Goal: Task Accomplishment & Management: Complete application form

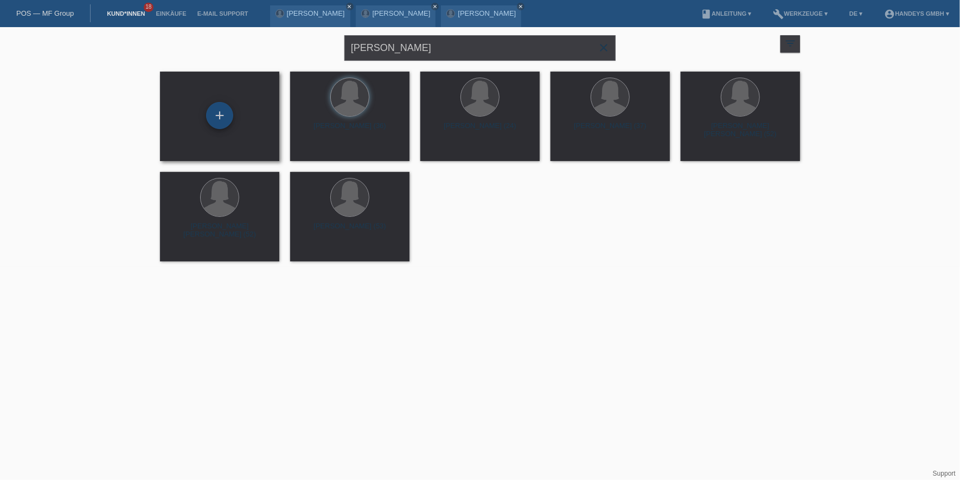
click at [229, 118] on div "+" at bounding box center [219, 115] width 27 height 27
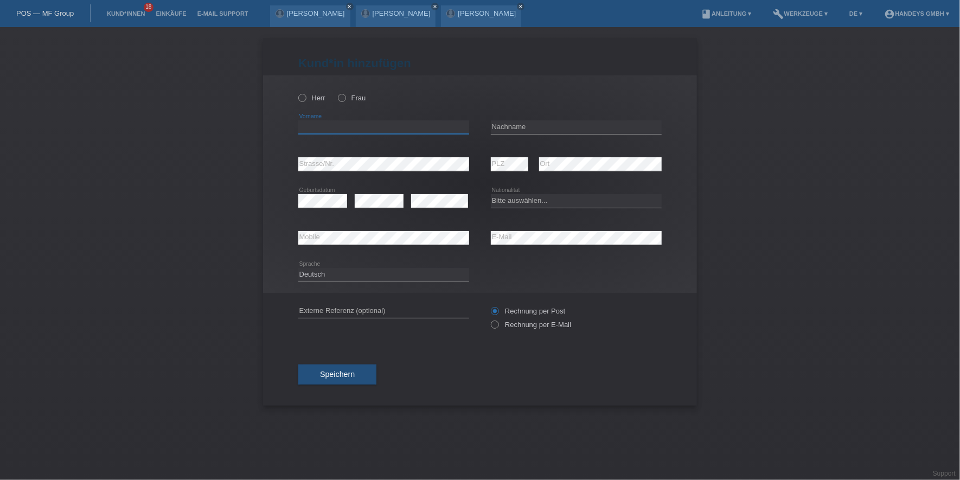
click at [330, 124] on input "text" at bounding box center [383, 127] width 171 height 14
type input "[PERSON_NAME]"
type input "I"
type input "[PERSON_NAME] [PERSON_NAME]"
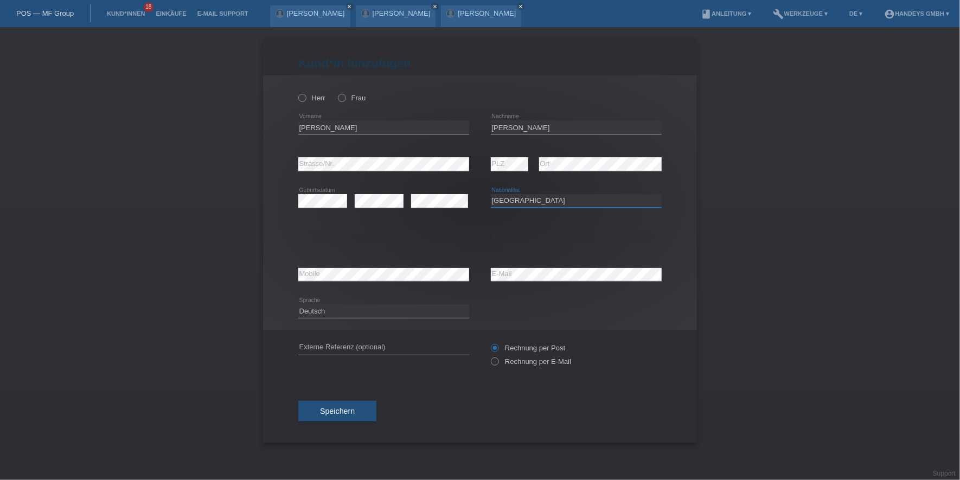
select select "BR"
click at [422, 237] on select "Bitte auswählen... C B B - Flüchtlingsstatus Andere" at bounding box center [383, 237] width 171 height 13
select select "C"
click at [298, 231] on select "Bitte auswählen... C B B - Flüchtlingsstatus Andere" at bounding box center [383, 237] width 171 height 13
click at [519, 235] on select "Tag 01 02 03 04 05 06 07 08 09 10 11" at bounding box center [515, 237] width 49 height 13
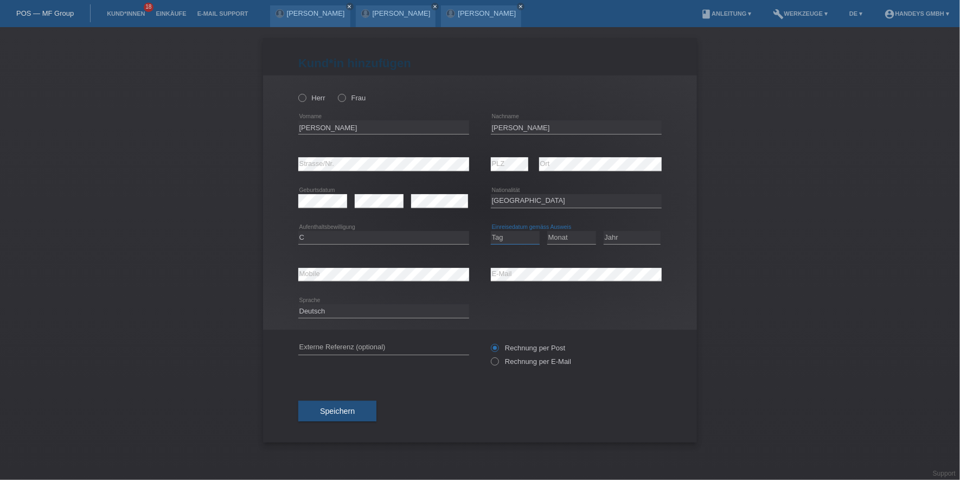
select select "16"
click at [491, 231] on select "Tag 01 02 03 04 05 06 07 08 09 10 11" at bounding box center [515, 237] width 49 height 13
select select "06"
select select "2015"
click at [340, 346] on input "text" at bounding box center [383, 348] width 171 height 14
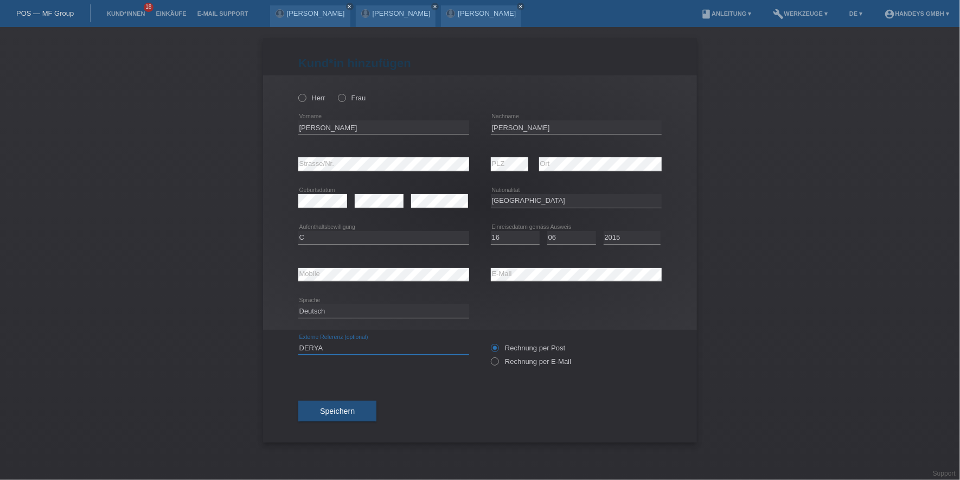
type input "DERYA"
click at [328, 385] on div "Speichern" at bounding box center [479, 411] width 363 height 63
click at [336, 92] on icon at bounding box center [336, 92] width 0 height 0
click at [339, 96] on input "Frau" at bounding box center [341, 97] width 7 height 7
radio input "true"
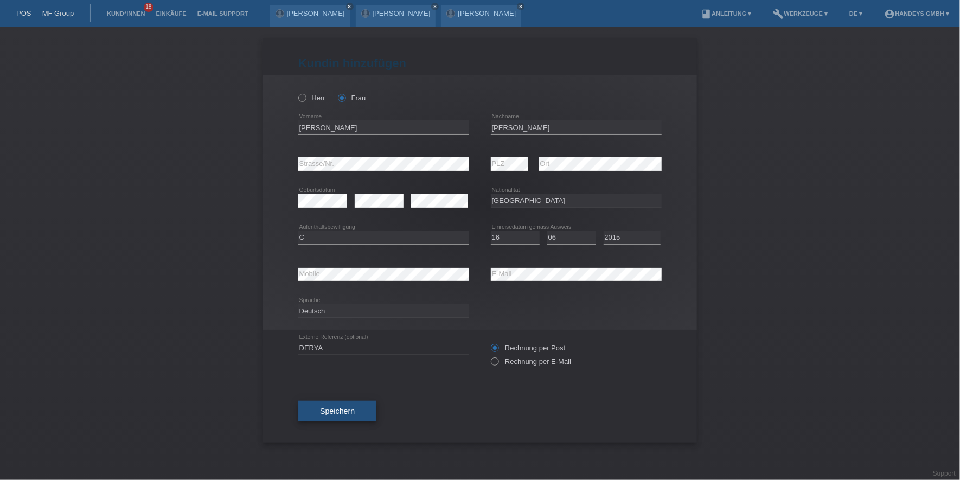
click at [344, 401] on button "Speichern" at bounding box center [337, 411] width 78 height 21
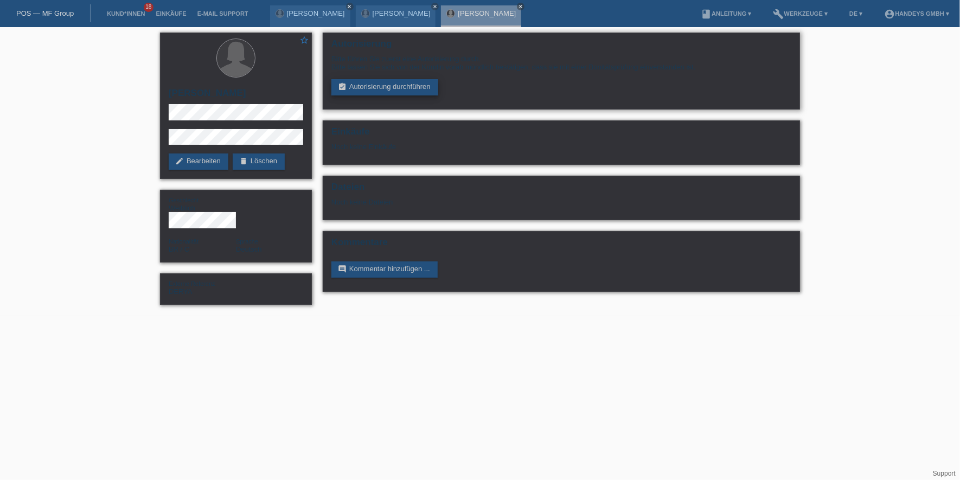
click at [375, 82] on link "assignment_turned_in Autorisierung durchführen" at bounding box center [384, 87] width 107 height 16
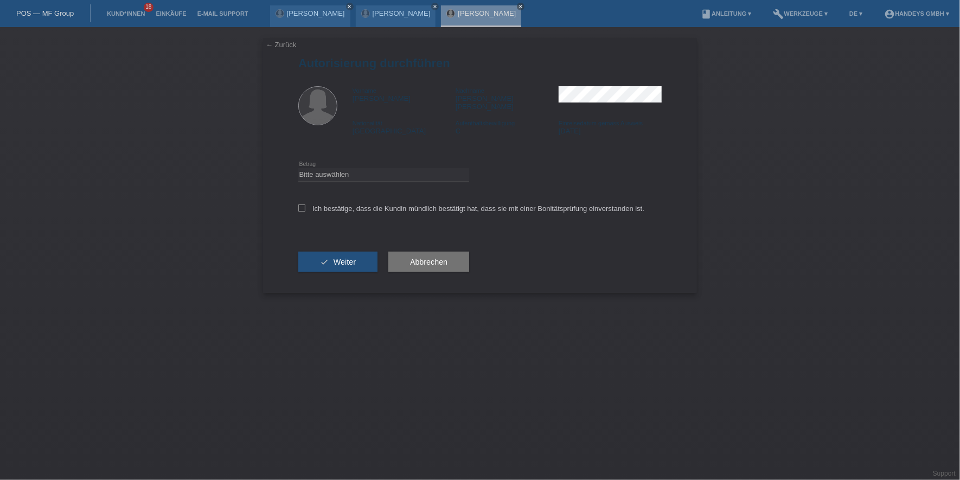
click at [351, 182] on icon at bounding box center [383, 182] width 171 height 1
click at [364, 168] on select "Bitte auswählen CHF 1.00 - CHF 499.00 CHF 500.00 - CHF 1'999.00 CHF 2'000.00 - …" at bounding box center [383, 174] width 171 height 13
select select "3"
click at [298, 168] on select "Bitte auswählen CHF 1.00 - CHF 499.00 CHF 500.00 - CHF 1'999.00 CHF 2'000.00 - …" at bounding box center [383, 174] width 171 height 13
click at [369, 204] on label "Ich bestätige, dass die Kundin mündlich bestätigt hat, dass sie mit einer Bonit…" at bounding box center [471, 208] width 346 height 8
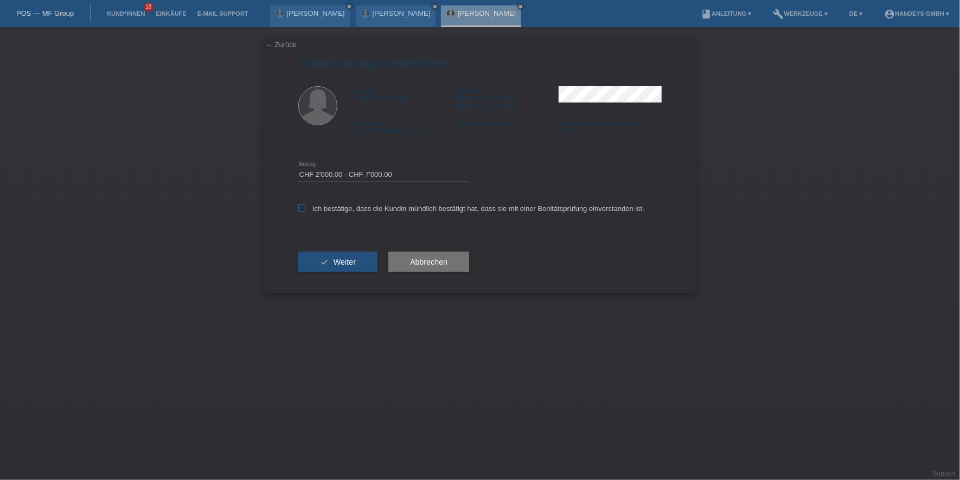
click at [305, 204] on input "Ich bestätige, dass die Kundin mündlich bestätigt hat, dass sie mit einer Bonit…" at bounding box center [301, 207] width 7 height 7
checkbox input "true"
click at [346, 258] on span "Weiter" at bounding box center [344, 262] width 22 height 9
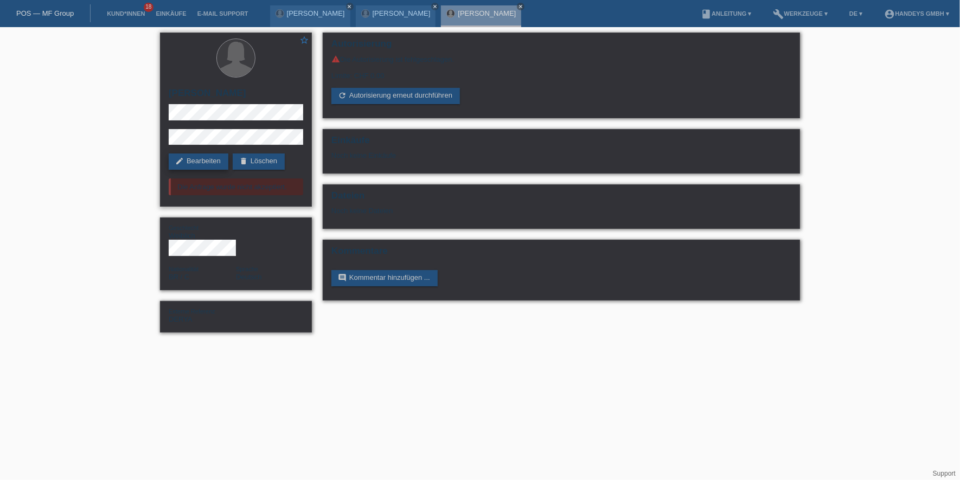
click at [202, 160] on link "edit Bearbeiten" at bounding box center [199, 161] width 60 height 16
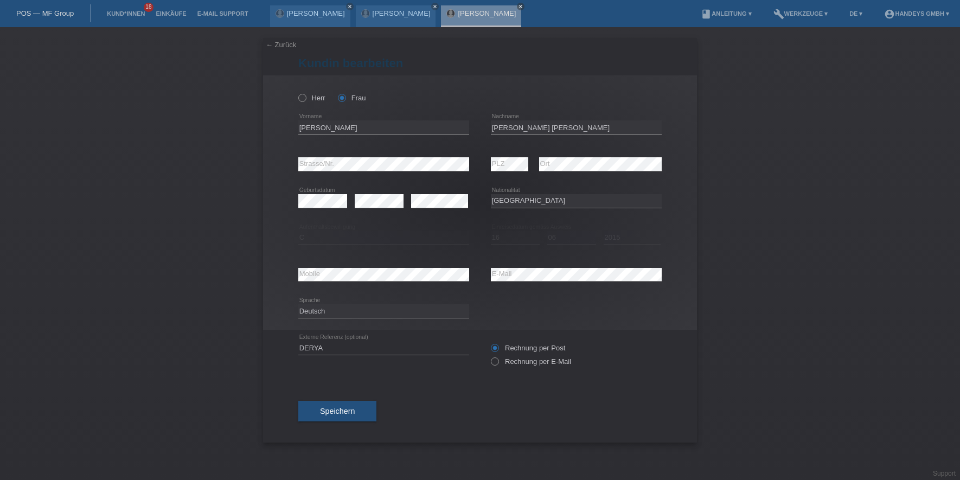
select select "BR"
select select "C"
select select "16"
select select "06"
select select "2015"
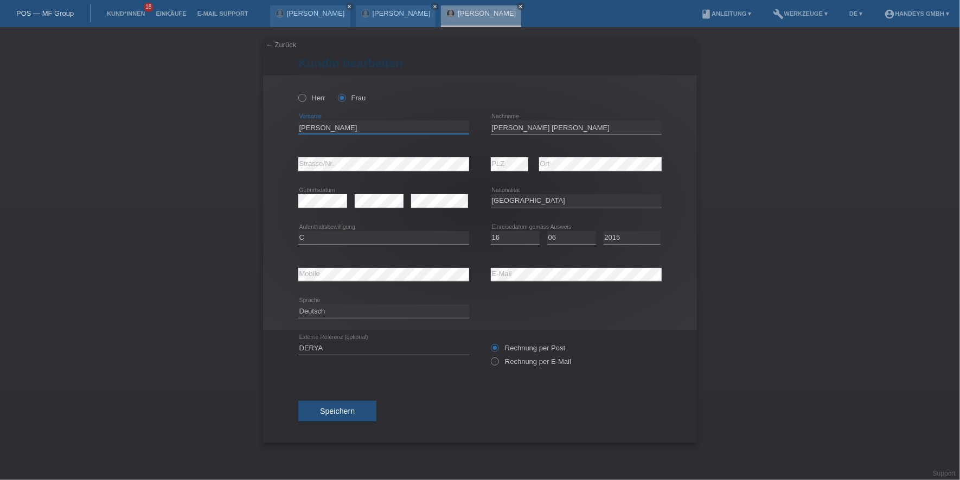
click at [310, 130] on input "[PERSON_NAME]" at bounding box center [383, 127] width 171 height 14
drag, startPoint x: 561, startPoint y: 128, endPoint x: 470, endPoint y: 129, distance: 91.1
click at [470, 129] on div "Mariana error Vorname Oliveira Peters error Nachname" at bounding box center [479, 127] width 363 height 37
click at [424, 272] on div "error Mobile error E-Mail" at bounding box center [479, 274] width 363 height 37
